Goal: Task Accomplishment & Management: Manage account settings

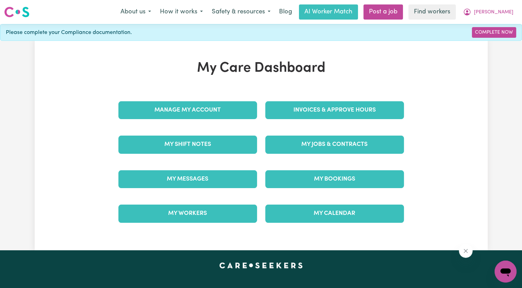
click at [286, 101] on div "Invoices & Approve Hours" at bounding box center [334, 110] width 147 height 34
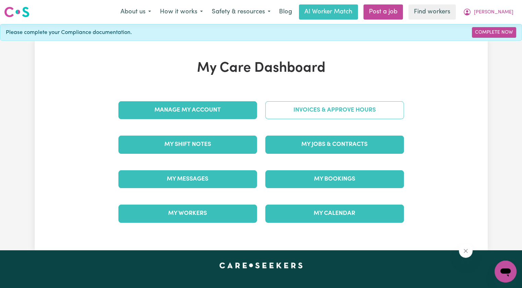
click at [285, 118] on link "Invoices & Approve Hours" at bounding box center [334, 110] width 139 height 18
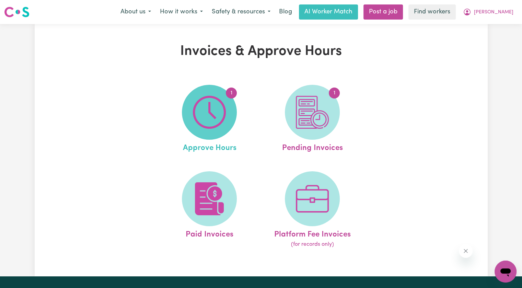
click at [203, 113] on img at bounding box center [209, 112] width 33 height 33
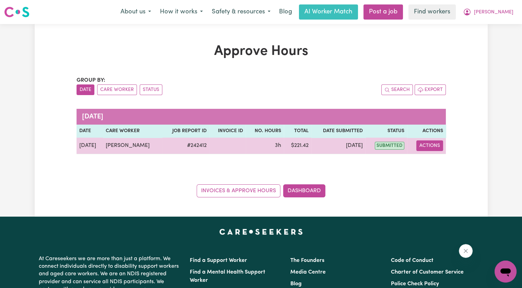
click at [423, 148] on button "Actions" at bounding box center [429, 145] width 27 height 11
click at [424, 159] on icon "View job report 242412" at bounding box center [423, 161] width 5 height 5
select select "pm"
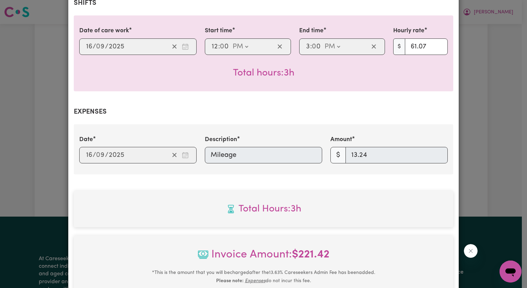
scroll to position [292, 0]
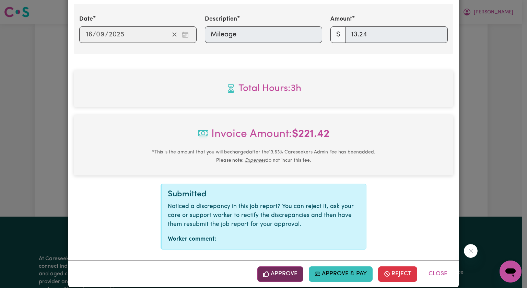
click at [282, 266] on button "Approve" at bounding box center [280, 273] width 46 height 15
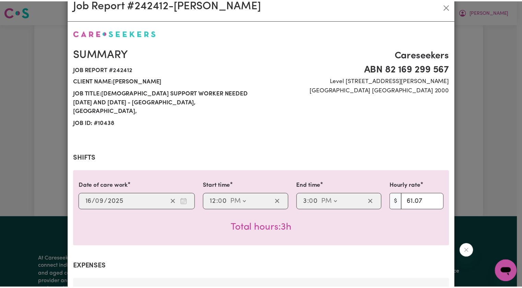
scroll to position [0, 0]
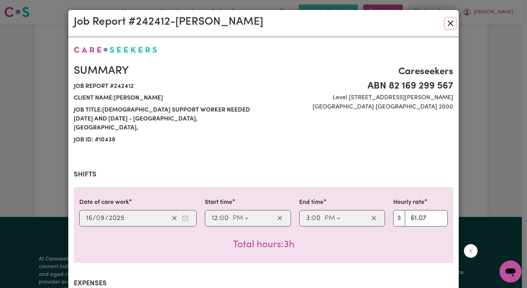
click at [448, 23] on button "Close" at bounding box center [450, 23] width 11 height 11
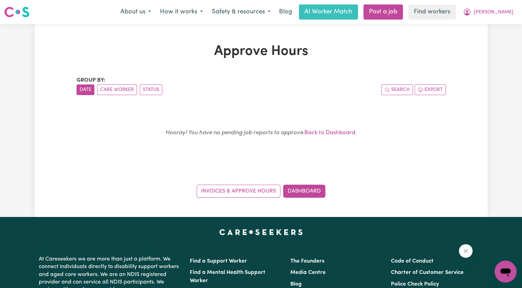
click at [301, 198] on div "Approve Hours Group by: Date Care Worker Status Search Export Hooray! You have …" at bounding box center [261, 120] width 453 height 193
click at [299, 192] on link "Dashboard" at bounding box center [304, 191] width 42 height 13
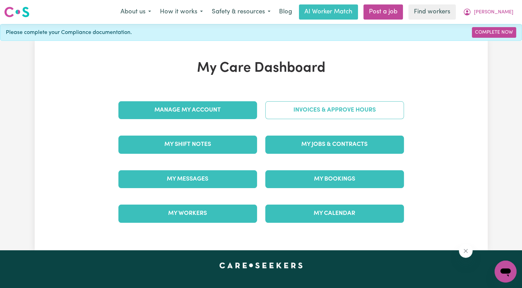
click at [321, 112] on link "Invoices & Approve Hours" at bounding box center [334, 110] width 139 height 18
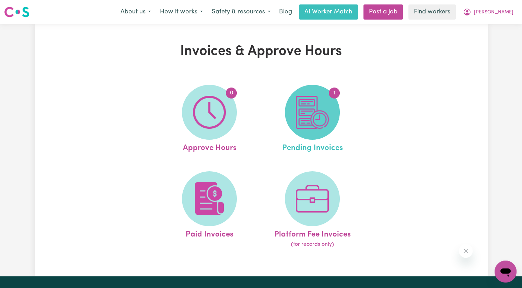
click at [317, 115] on img at bounding box center [312, 112] width 33 height 33
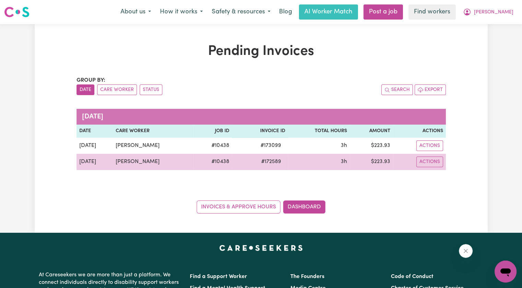
click at [280, 162] on span "# 172589" at bounding box center [271, 161] width 28 height 8
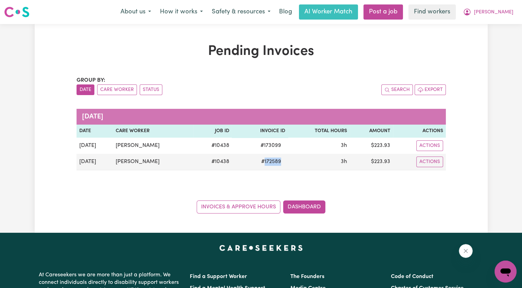
copy span "172589"
click at [501, 16] on button "[PERSON_NAME]" at bounding box center [487, 12] width 59 height 14
click at [497, 35] on link "Logout" at bounding box center [490, 39] width 54 height 13
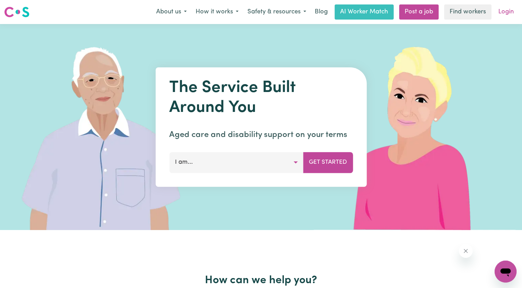
click at [505, 15] on link "Login" at bounding box center [506, 11] width 24 height 15
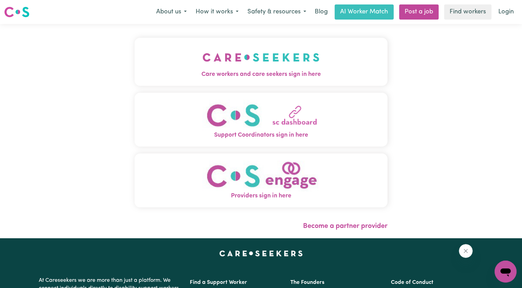
click at [231, 64] on button "Care workers and care seekers sign in here" at bounding box center [260, 62] width 253 height 48
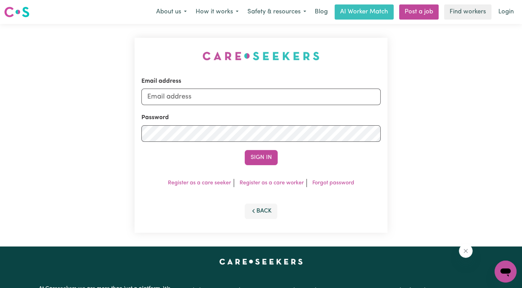
drag, startPoint x: 221, startPoint y: 87, endPoint x: 222, endPoint y: 93, distance: 5.6
click at [222, 88] on div "Email address" at bounding box center [260, 91] width 239 height 28
click at [222, 95] on input "Email address" at bounding box center [260, 97] width 239 height 16
drag, startPoint x: 187, startPoint y: 97, endPoint x: 564, endPoint y: 119, distance: 377.4
click at [522, 119] on html "Menu About us How it works Safety & resources Blog AI Worker Match Post a job F…" at bounding box center [261, 259] width 522 height 519
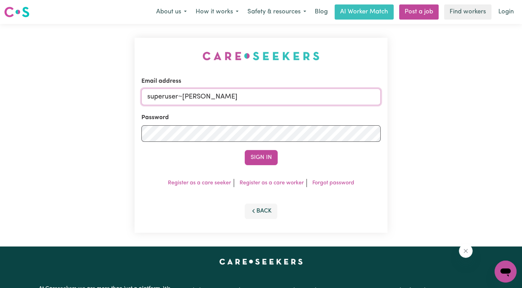
drag, startPoint x: 183, startPoint y: 94, endPoint x: 229, endPoint y: 99, distance: 47.0
click at [229, 99] on input "superuser~[PERSON_NAME]" at bounding box center [260, 97] width 239 height 16
paste input "[EMAIL_ADDRESS][DOMAIN_NAME]"
type input "[EMAIL_ADDRESS][DOMAIN_NAME]"
click at [213, 124] on div "Password" at bounding box center [260, 127] width 239 height 28
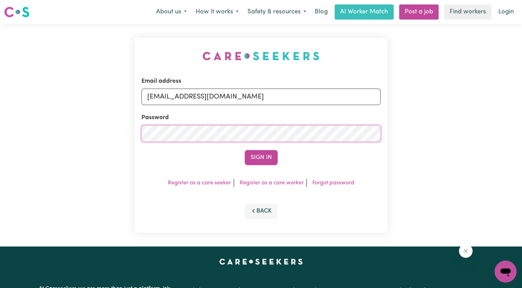
click at [245, 150] on button "Sign In" at bounding box center [261, 157] width 33 height 15
